Goal: Information Seeking & Learning: Learn about a topic

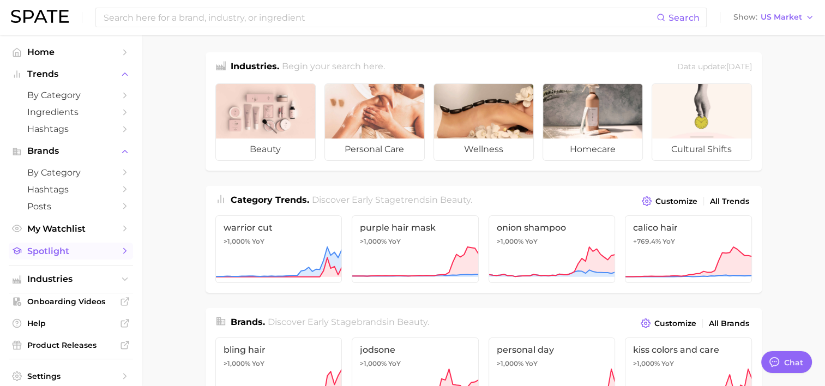
click at [80, 253] on span "Spotlight" at bounding box center [70, 251] width 87 height 10
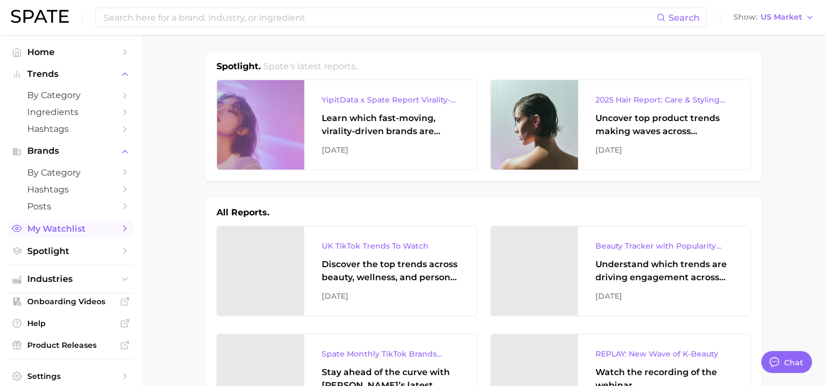
click at [79, 230] on span "My Watchlist" at bounding box center [70, 229] width 87 height 10
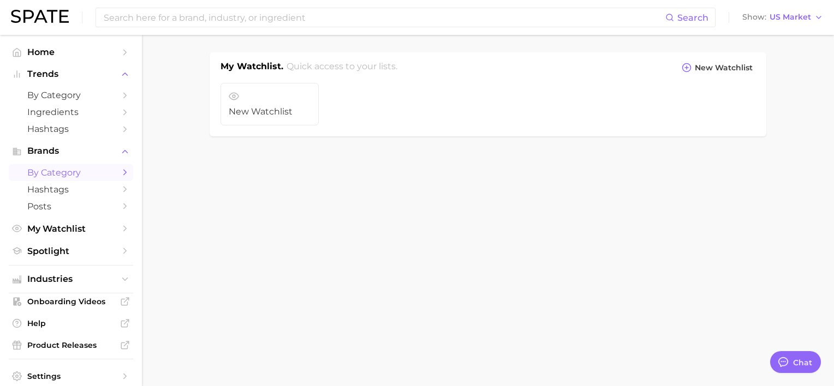
click at [72, 171] on span "by Category" at bounding box center [70, 172] width 87 height 10
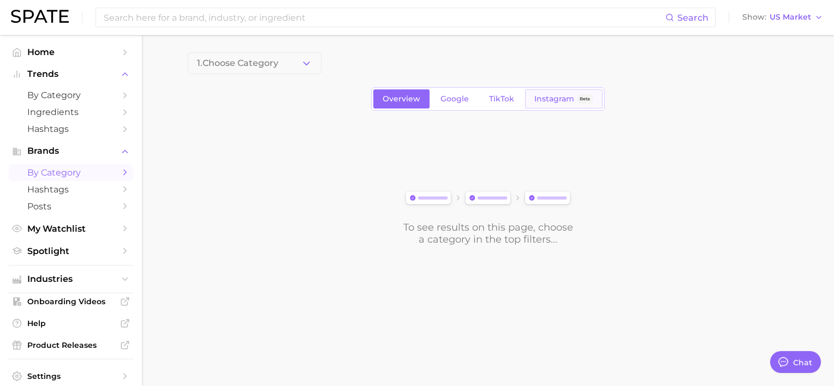
click at [548, 100] on span "Instagram" at bounding box center [554, 98] width 40 height 9
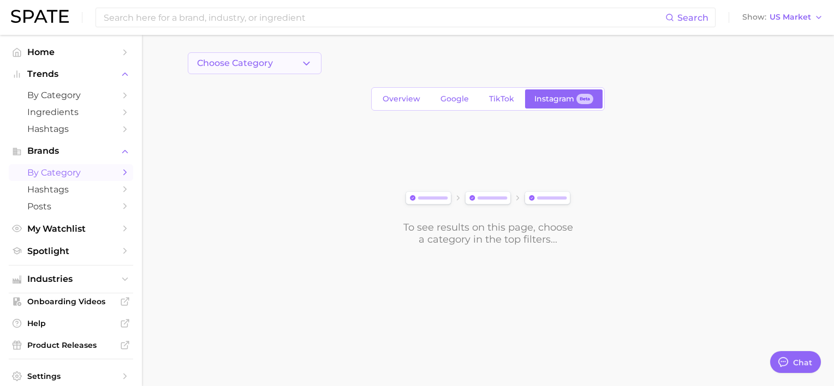
click at [248, 61] on span "Choose Category" at bounding box center [235, 63] width 76 height 10
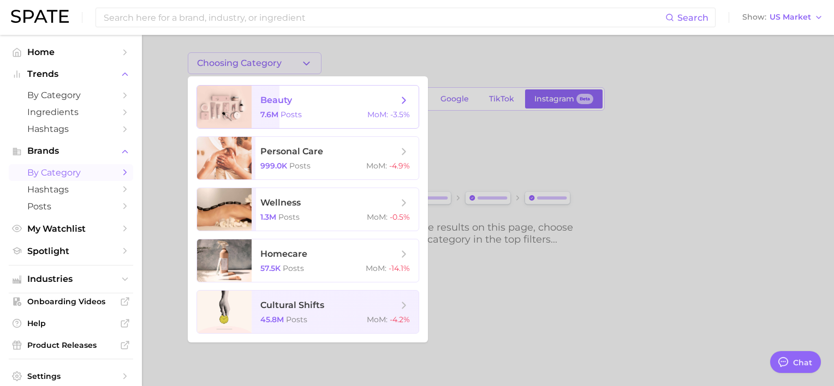
click at [259, 112] on span "beauty 7.6m Posts MoM : -3.5%" at bounding box center [334, 107] width 167 height 43
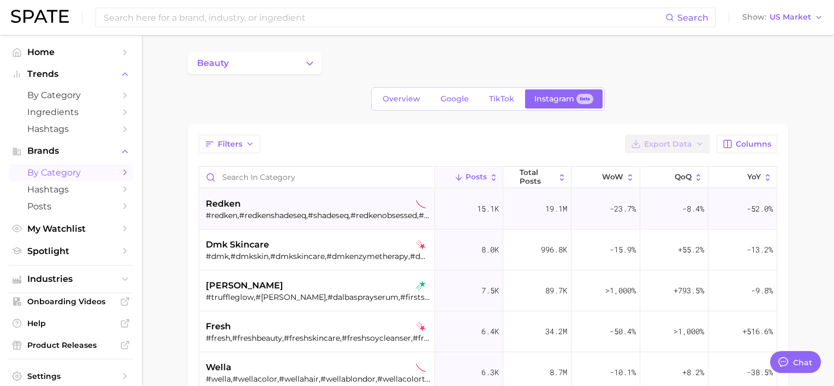
type textarea "x"
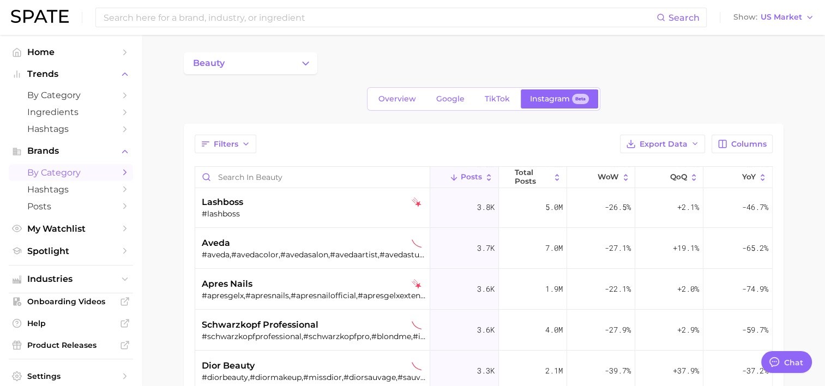
scroll to position [164, 0]
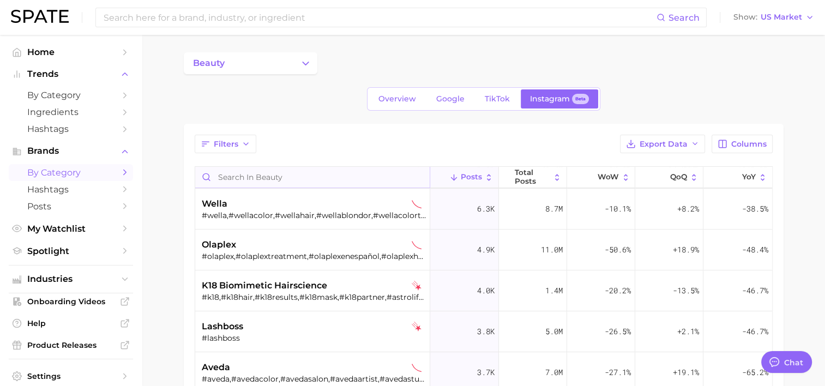
click at [249, 169] on input "Search in beauty" at bounding box center [312, 177] width 235 height 21
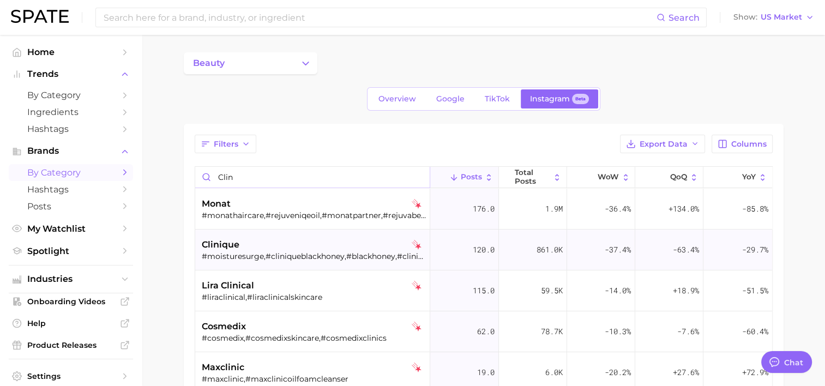
type input "clin"
click at [301, 246] on div "clinique" at bounding box center [314, 244] width 224 height 13
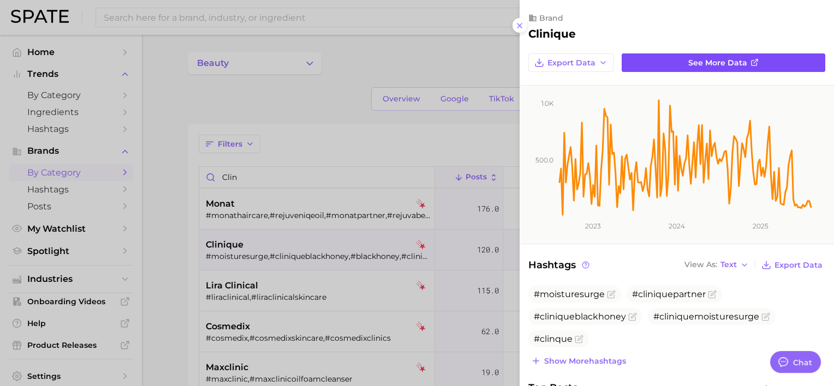
click at [735, 63] on span "See more data" at bounding box center [717, 62] width 59 height 9
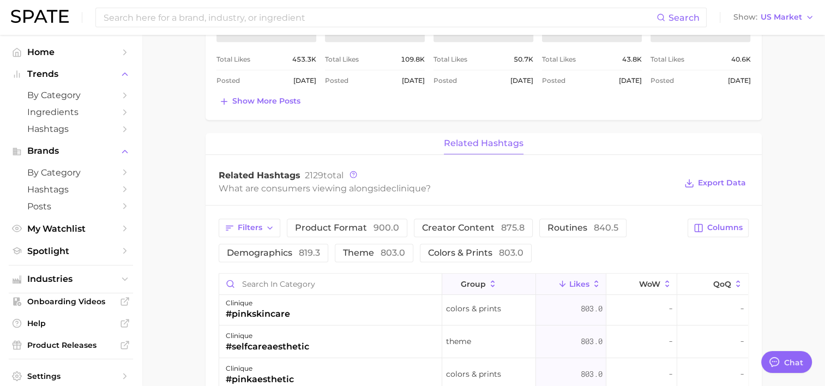
scroll to position [55, 0]
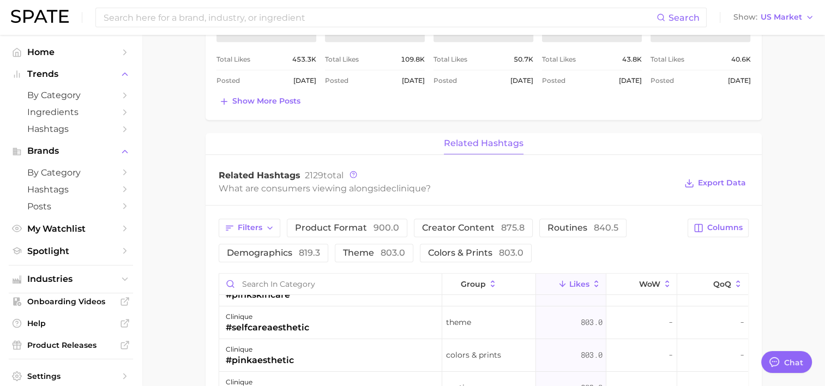
click at [175, 244] on main "Overview Google TikTok Instagram Beta brand clinique Export Data Posts falling …" at bounding box center [484, 53] width 684 height 1347
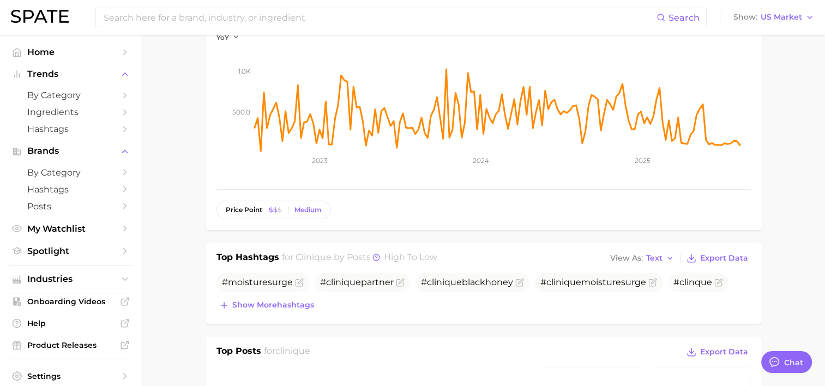
scroll to position [0, 0]
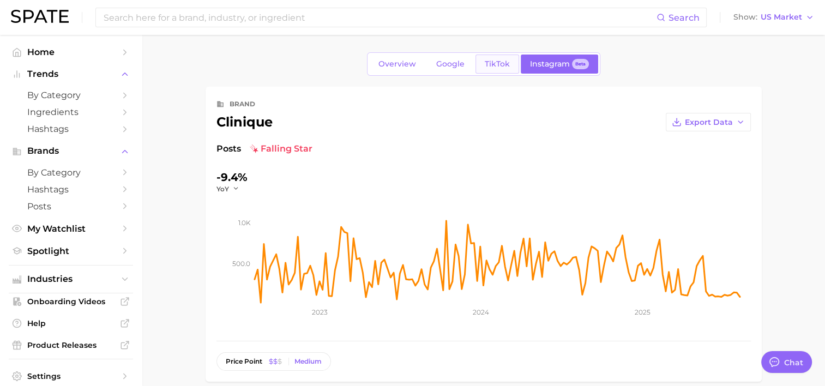
click at [504, 65] on span "TikTok" at bounding box center [497, 63] width 25 height 9
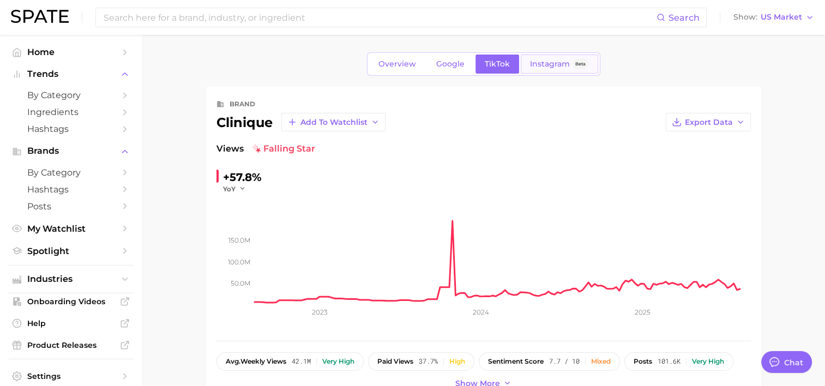
click at [556, 68] on span "Instagram" at bounding box center [550, 63] width 40 height 9
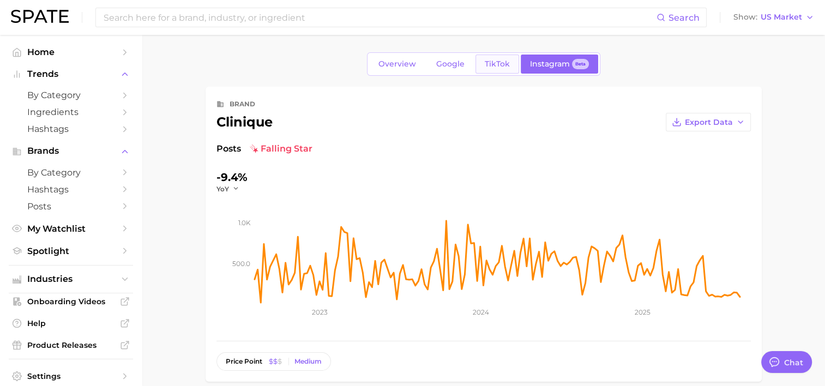
click at [503, 71] on link "TikTok" at bounding box center [498, 64] width 44 height 19
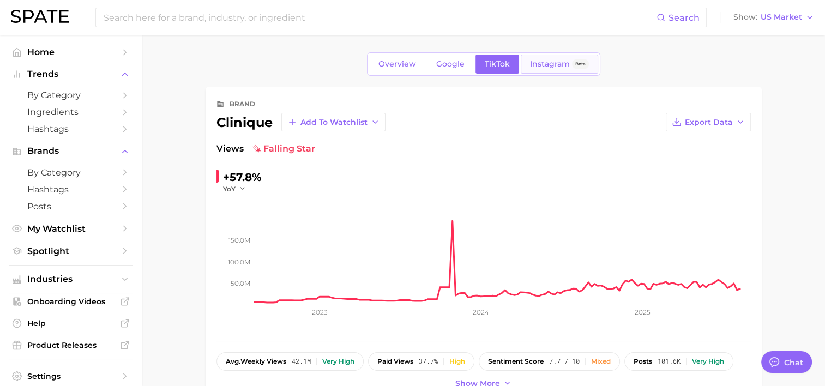
click at [532, 62] on span "Instagram" at bounding box center [550, 63] width 40 height 9
